Goal: Task Accomplishment & Management: Manage account settings

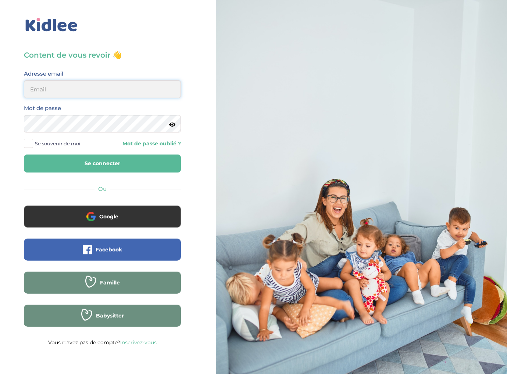
type input "[EMAIL_ADDRESS][DOMAIN_NAME]"
click at [94, 167] on button "Se connecter" at bounding box center [102, 164] width 157 height 18
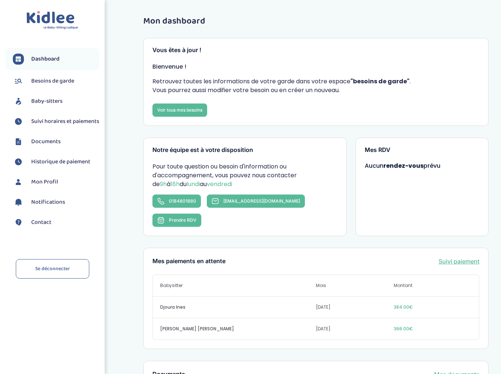
click at [60, 119] on span "Suivi horaires et paiements" at bounding box center [65, 121] width 68 height 9
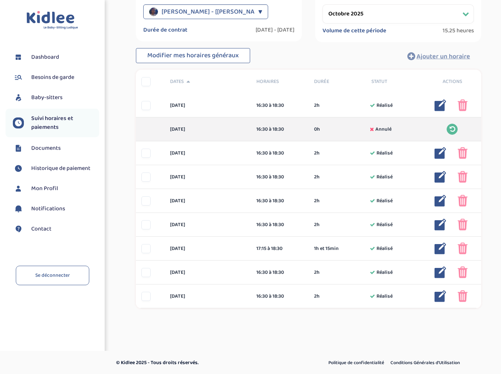
scroll to position [107, 0]
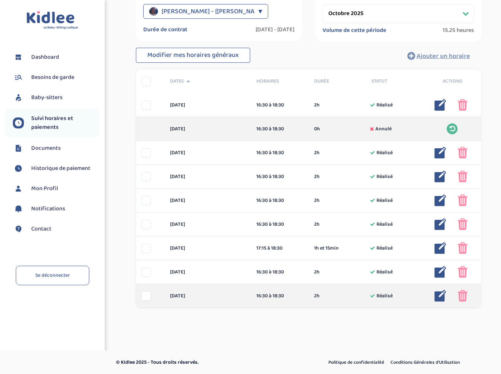
click at [461, 296] on img at bounding box center [463, 296] width 10 height 12
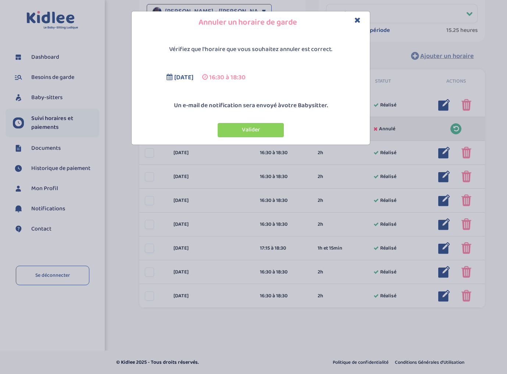
click at [272, 130] on button "Valider" at bounding box center [251, 130] width 66 height 14
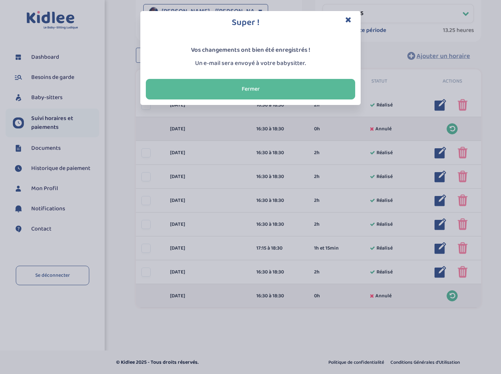
click at [349, 20] on icon "Close" at bounding box center [348, 20] width 6 height 8
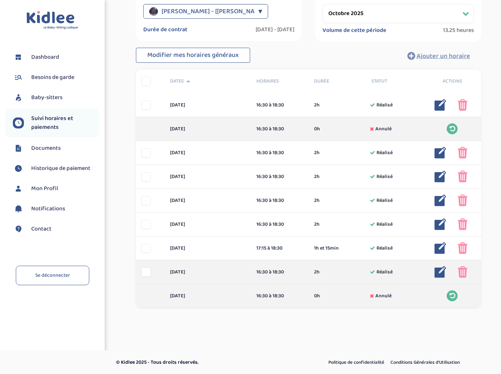
click at [442, 273] on img at bounding box center [441, 272] width 12 height 12
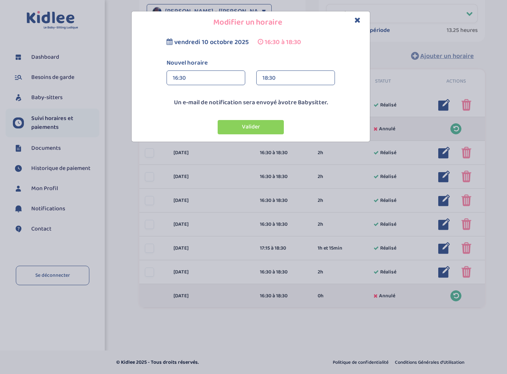
click at [277, 79] on div "18:30" at bounding box center [295, 78] width 66 height 15
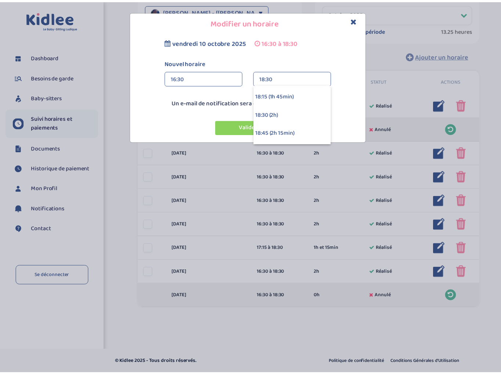
scroll to position [72, 0]
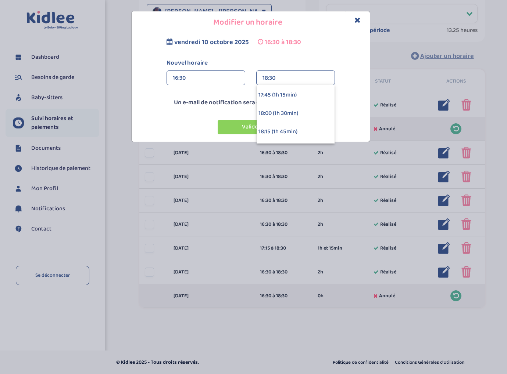
click at [298, 112] on div "18:00 (1h 30min)" at bounding box center [295, 113] width 78 height 18
click at [261, 127] on button "Valider" at bounding box center [251, 127] width 66 height 14
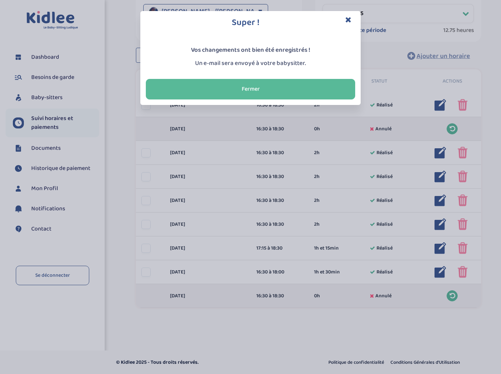
click at [350, 19] on icon "Close" at bounding box center [348, 20] width 6 height 8
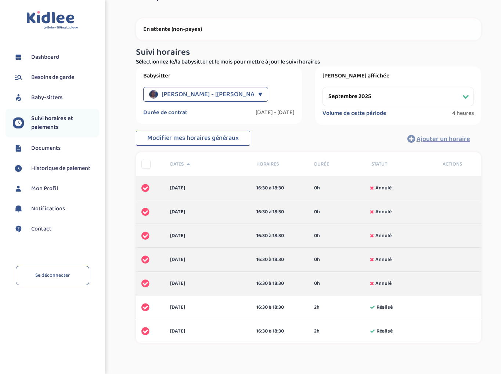
scroll to position [0, 0]
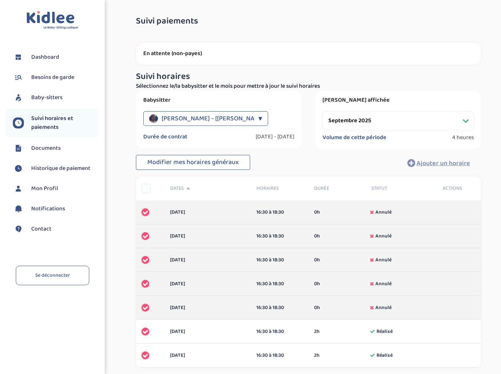
select select "octobre 2025"
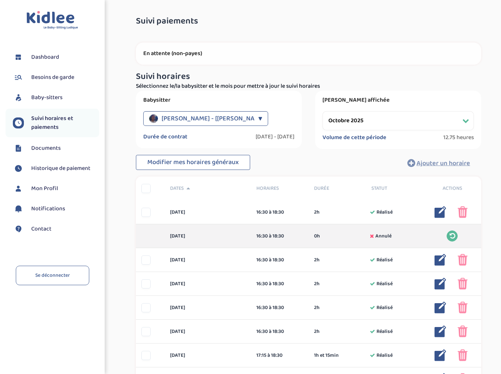
click at [60, 97] on span "Baby-sitters" at bounding box center [46, 97] width 31 height 9
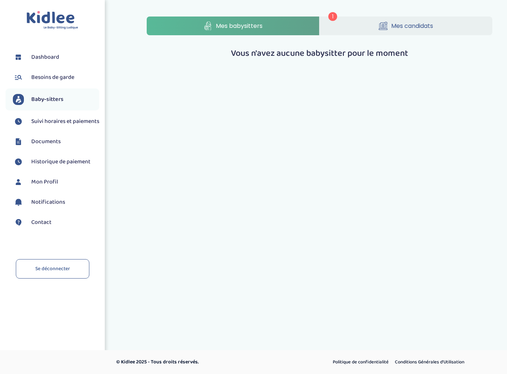
click at [410, 27] on span "Mes candidats" at bounding box center [412, 25] width 42 height 9
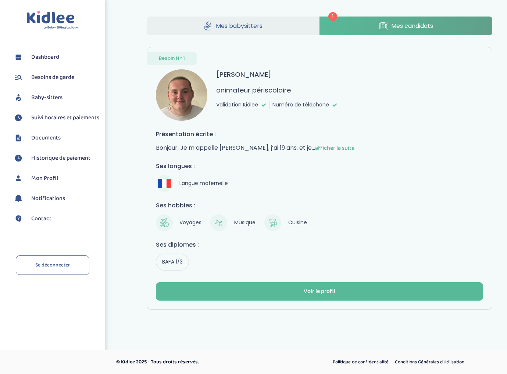
click at [342, 148] on span "afficher la suite" at bounding box center [334, 148] width 39 height 9
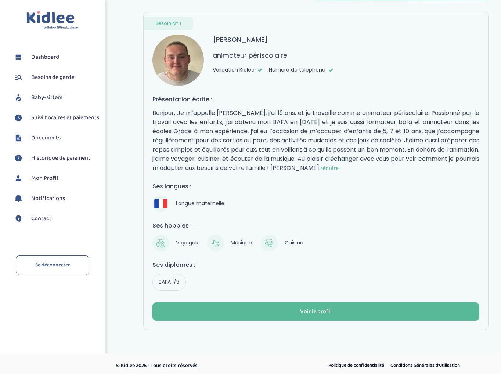
scroll to position [39, 0]
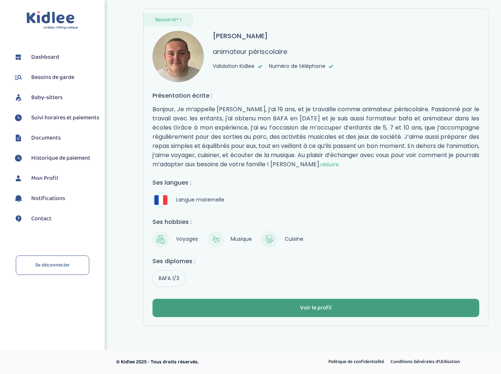
click at [389, 310] on button "Voir le profil" at bounding box center [315, 308] width 327 height 18
